Goal: Task Accomplishment & Management: Manage account settings

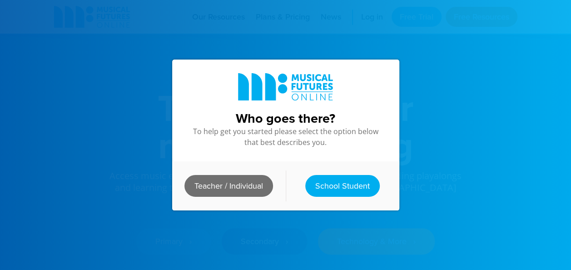
click at [236, 177] on link "Teacher / Individual" at bounding box center [229, 186] width 89 height 22
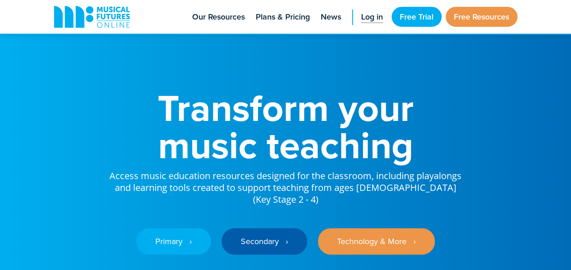
click at [371, 23] on span "Log in" at bounding box center [372, 17] width 22 height 12
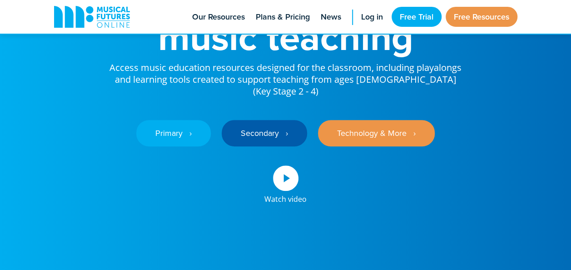
scroll to position [105, 0]
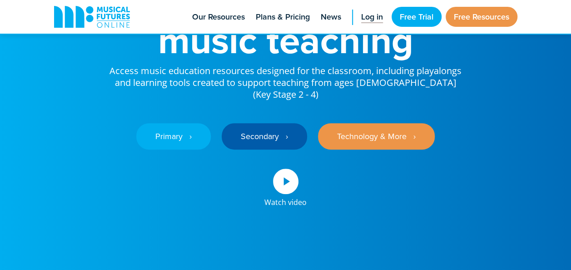
click at [369, 14] on span "Log in" at bounding box center [372, 17] width 22 height 12
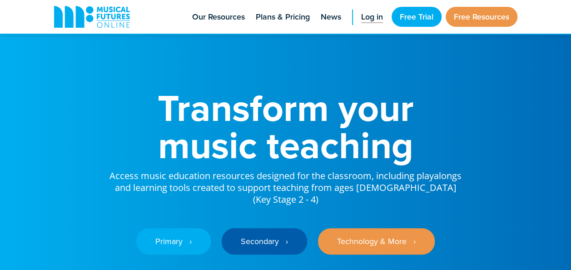
click at [367, 21] on span "Log in" at bounding box center [372, 17] width 22 height 12
click at [381, 19] on link "Log in" at bounding box center [372, 17] width 31 height 34
